Goal: Find specific page/section: Find specific page/section

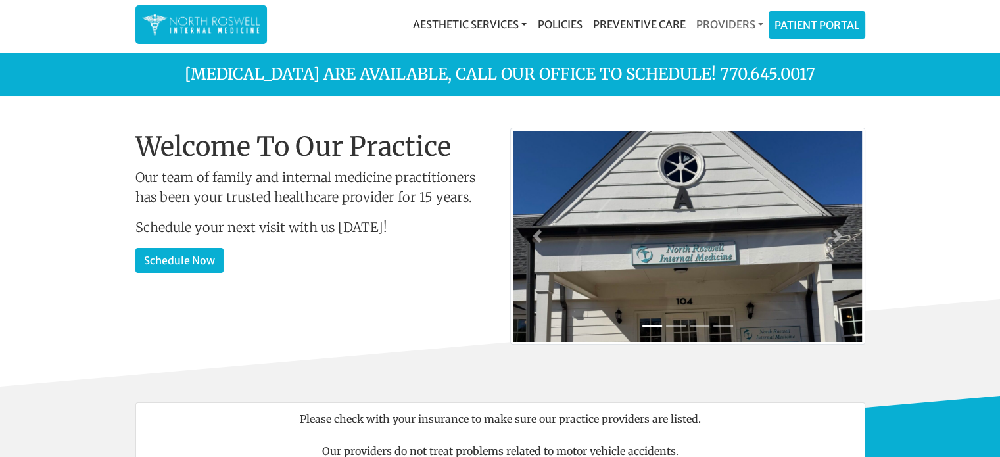
click at [724, 20] on link "Providers" at bounding box center [730, 24] width 78 height 26
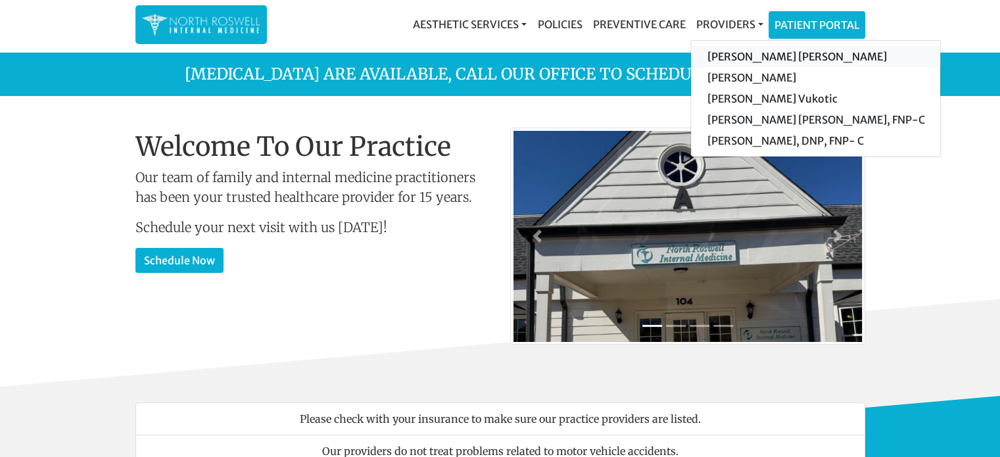
click at [726, 53] on link "[PERSON_NAME] [PERSON_NAME]" at bounding box center [815, 56] width 249 height 21
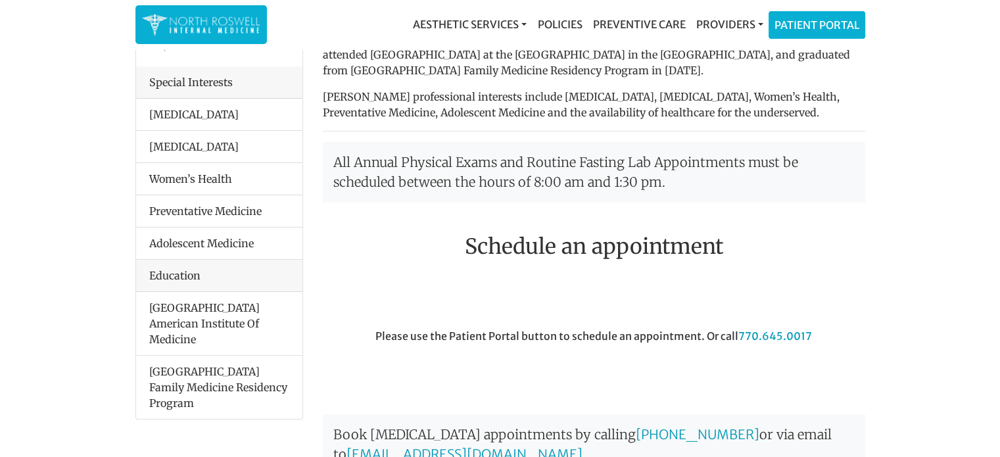
scroll to position [132, 0]
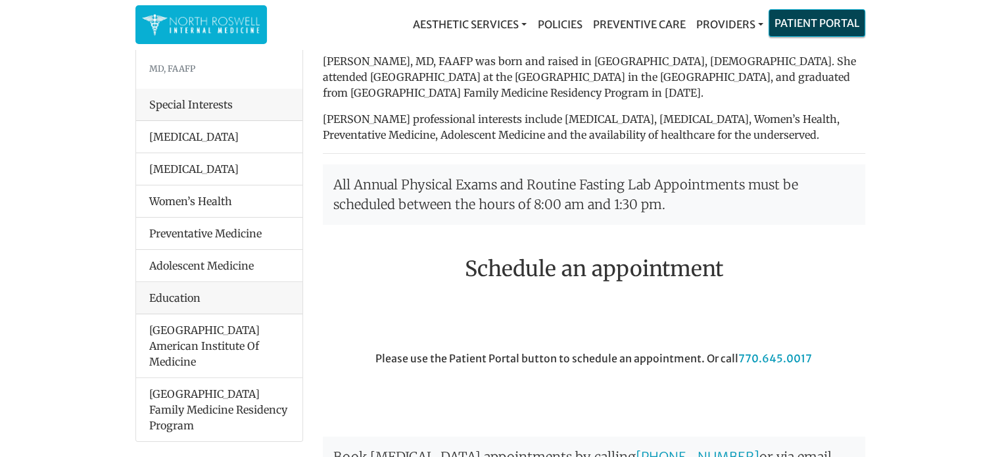
click at [823, 22] on link "Patient Portal" at bounding box center [816, 23] width 95 height 26
